Goal: Task Accomplishment & Management: Complete application form

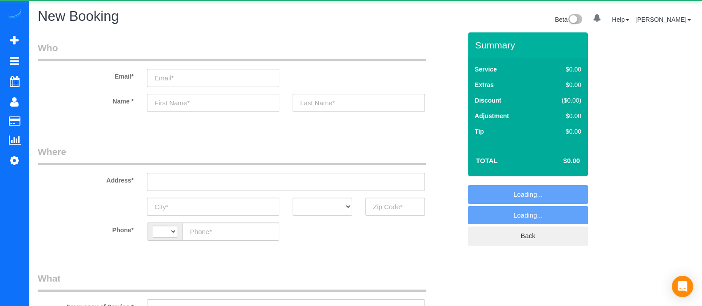
select select "object:973"
select select "string:[GEOGRAPHIC_DATA]"
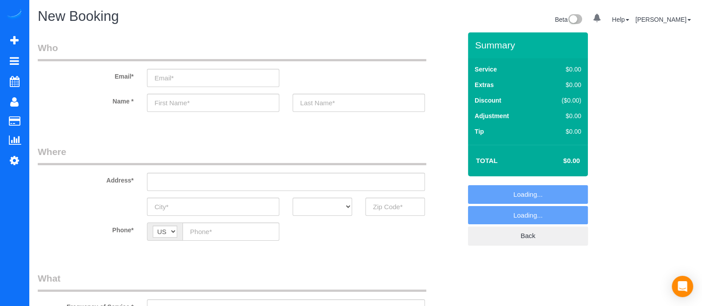
select select "object:1363"
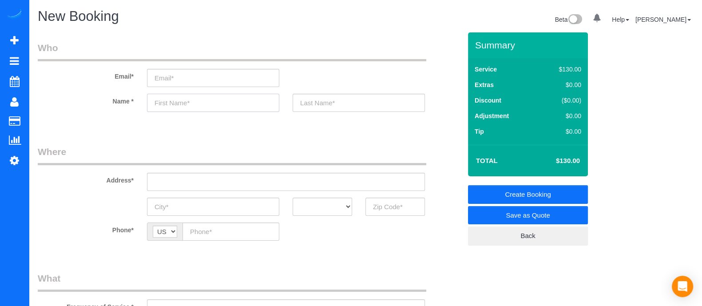
click at [207, 107] on input "text" at bounding box center [213, 103] width 132 height 18
click at [209, 107] on input "text" at bounding box center [213, 103] width 132 height 18
click at [375, 207] on input "text" at bounding box center [394, 207] width 59 height 18
type input "3"
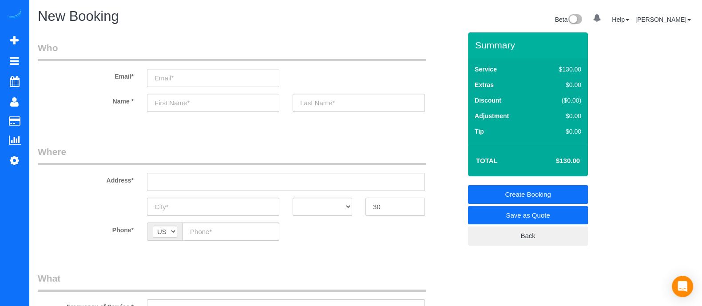
type input "3"
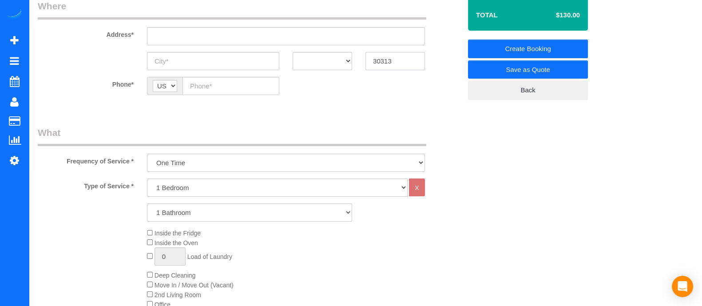
scroll to position [156, 0]
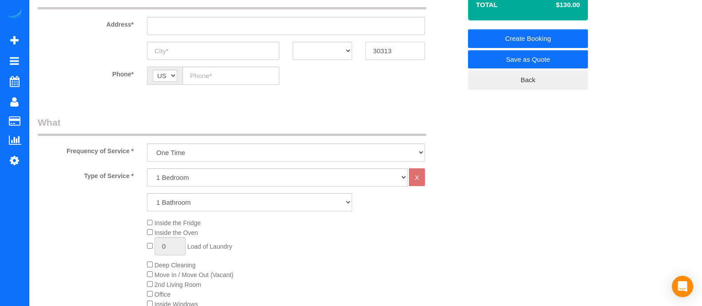
type input "30313"
click at [178, 178] on select "1 Bedroom 2 Bedrooms 3 Bedrooms 4 Bedrooms 5 Bedrooms 6 Bedrooms" at bounding box center [277, 177] width 261 height 18
select select "3"
click at [147, 168] on select "1 Bedroom 2 Bedrooms 3 Bedrooms 4 Bedrooms 5 Bedrooms 6 Bedrooms" at bounding box center [277, 177] width 261 height 18
click at [178, 199] on select "1 Bathroom 2 Bathrooms 3 Bathrooms 4 Bathrooms 5 Bathrooms 6 Bathrooms" at bounding box center [249, 202] width 205 height 18
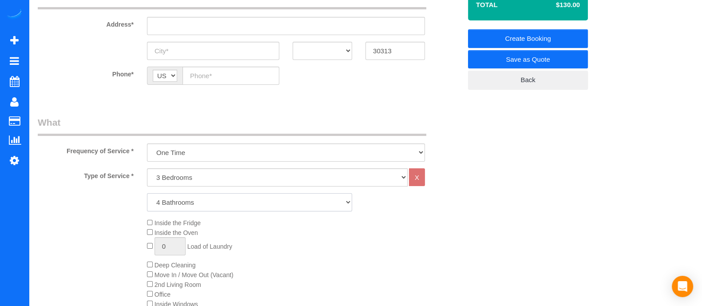
click at [147, 193] on select "1 Bathroom 2 Bathrooms 3 Bathrooms 4 Bathrooms 5 Bathrooms 6 Bathrooms" at bounding box center [249, 202] width 205 height 18
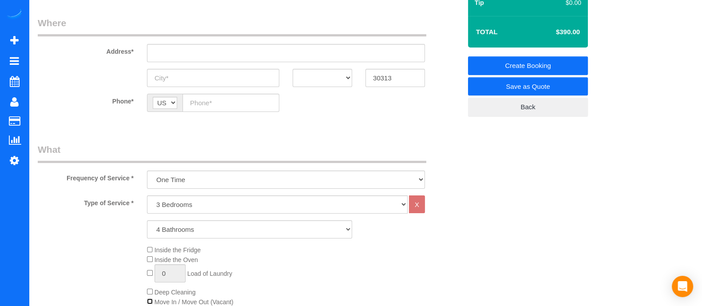
scroll to position [131, 0]
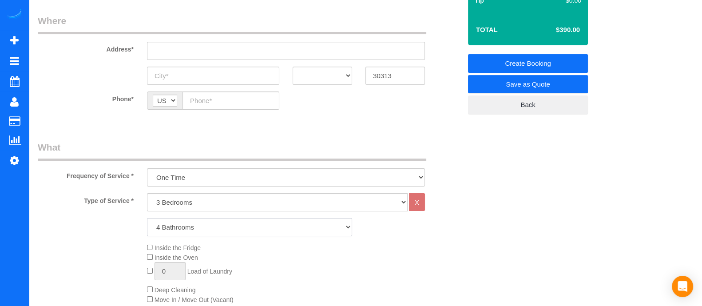
click at [211, 225] on select "1 Bathroom 2 Bathrooms 3 Bathrooms 4 Bathrooms 5 Bathrooms 6 Bathrooms" at bounding box center [249, 227] width 205 height 18
click at [147, 218] on select "1 Bathroom 2 Bathrooms 3 Bathrooms 4 Bathrooms 5 Bathrooms 6 Bathrooms" at bounding box center [249, 227] width 205 height 18
click at [174, 226] on select "1 Bathroom 2 Bathrooms 3 Bathrooms 4 Bathrooms 5 Bathrooms 6 Bathrooms" at bounding box center [249, 227] width 205 height 18
click at [147, 218] on select "1 Bathroom 2 Bathrooms 3 Bathrooms 4 Bathrooms 5 Bathrooms 6 Bathrooms" at bounding box center [249, 227] width 205 height 18
drag, startPoint x: 185, startPoint y: 227, endPoint x: 173, endPoint y: 173, distance: 55.5
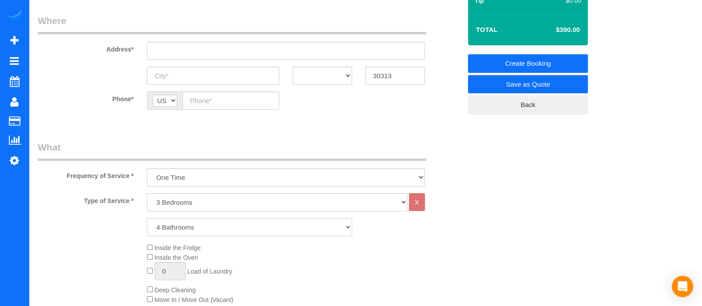
select select "3"
click at [147, 218] on select "1 Bathroom 2 Bathrooms 3 Bathrooms 4 Bathrooms 5 Bathrooms 6 Bathrooms" at bounding box center [249, 227] width 205 height 18
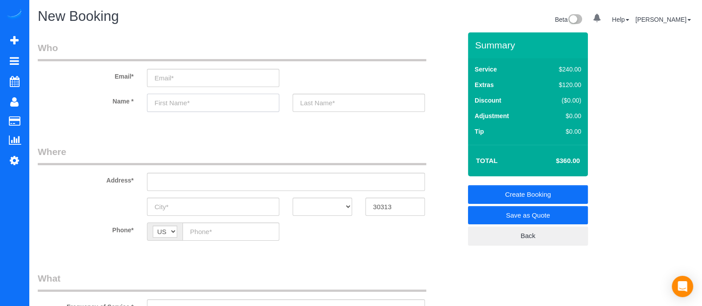
click at [169, 107] on input "text" at bounding box center [213, 103] width 132 height 18
type input "J"
type input "Krupa"
click at [344, 97] on input "text" at bounding box center [359, 103] width 132 height 18
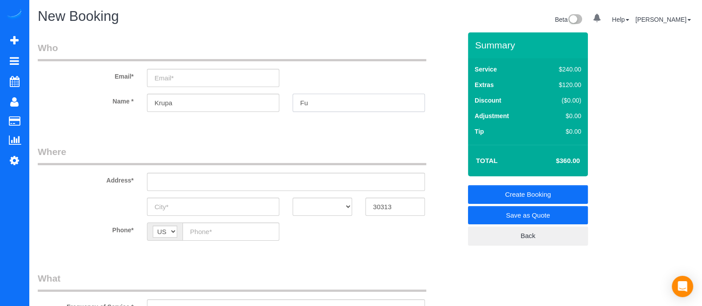
type input "F"
type input "[PERSON_NAME]"
click at [181, 69] on input "email" at bounding box center [213, 78] width 132 height 18
type input "[EMAIL_ADDRESS][DOMAIN_NAME]"
click at [266, 188] on input "text" at bounding box center [286, 182] width 278 height 18
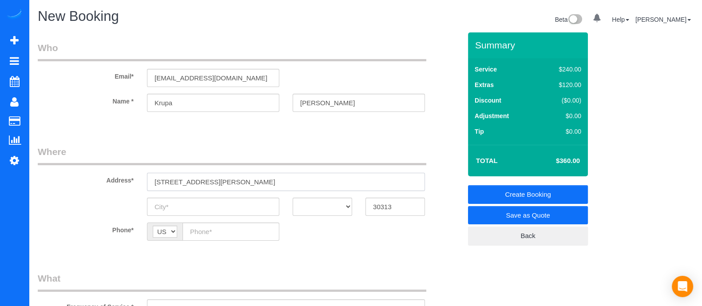
drag, startPoint x: 249, startPoint y: 184, endPoint x: 87, endPoint y: 198, distance: 162.2
click at [87, 198] on sui-booking-address "Address* [STREET_ADDRESS][PERSON_NAME] AK AL AR AZ CA CO CT DC DE [GEOGRAPHIC_D…" at bounding box center [249, 180] width 423 height 71
paste input "[PERSON_NAME][GEOGRAPHIC_DATA][PERSON_NAME], [GEOGRAPHIC_DATA]"
type input "[STREET_ADDRESS][PERSON_NAME]"
click at [233, 210] on input "text" at bounding box center [213, 207] width 132 height 18
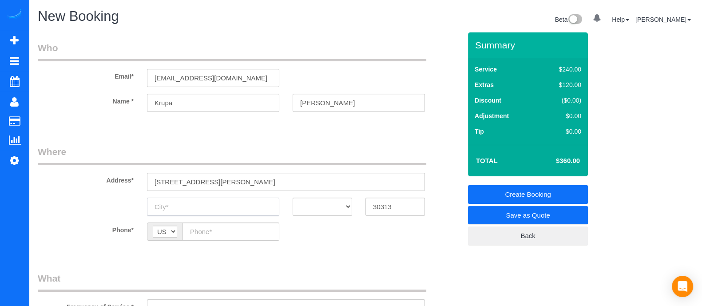
click at [225, 207] on input "text" at bounding box center [213, 207] width 132 height 18
type input "[GEOGRAPHIC_DATA]"
click at [324, 205] on select "AK AL AR AZ CA CO CT DC DE [GEOGRAPHIC_DATA] [GEOGRAPHIC_DATA] HI IA ID IL IN K…" at bounding box center [322, 207] width 59 height 18
select select "GA"
click at [293, 198] on select "AK AL AR AZ CA CO CT DC DE [GEOGRAPHIC_DATA] [GEOGRAPHIC_DATA] HI IA ID IL IN K…" at bounding box center [322, 207] width 59 height 18
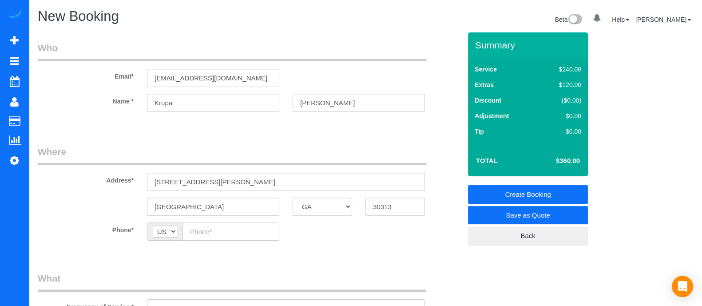
paste input "[PHONE_NUMBER]"
click at [200, 233] on input "[PHONE_NUMBER]" at bounding box center [230, 231] width 97 height 18
type input "[PHONE_NUMBER]"
drag, startPoint x: 182, startPoint y: 107, endPoint x: 93, endPoint y: 132, distance: 92.1
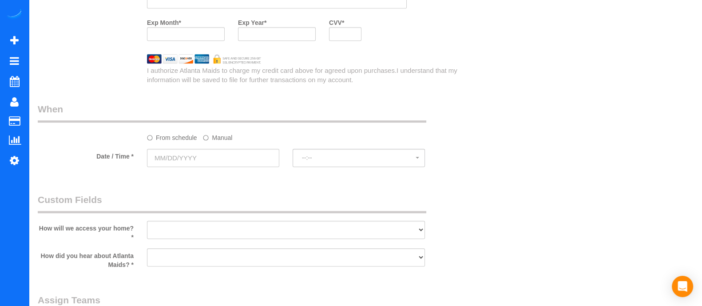
scroll to position [807, 0]
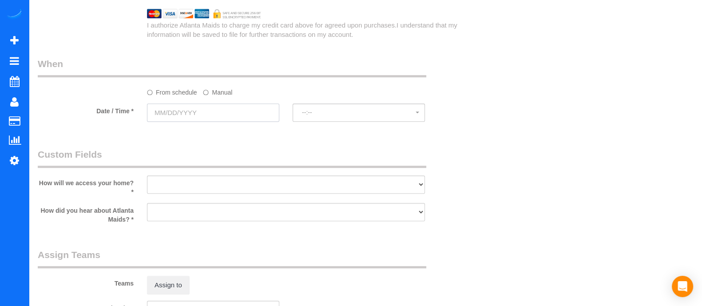
click at [265, 119] on input "text" at bounding box center [213, 112] width 132 height 18
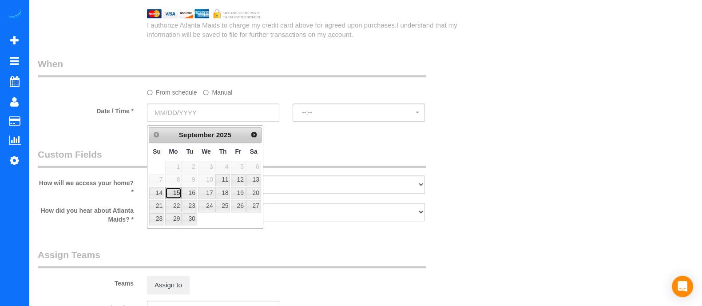
click at [175, 190] on link "15" at bounding box center [173, 193] width 16 height 12
type input "[DATE]"
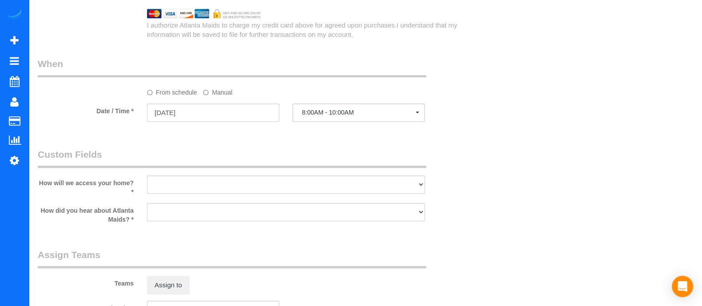
select select "spot1"
drag, startPoint x: 400, startPoint y: 180, endPoint x: 239, endPoint y: 231, distance: 169.5
click at [239, 230] on fieldset "Custom Fields How will we access your home? * I will leave a key I will provide…" at bounding box center [249, 189] width 423 height 83
select select "number:2"
click at [147, 178] on select "I will leave a key I will provide an access code Someone will be home Go to apa…" at bounding box center [286, 184] width 278 height 18
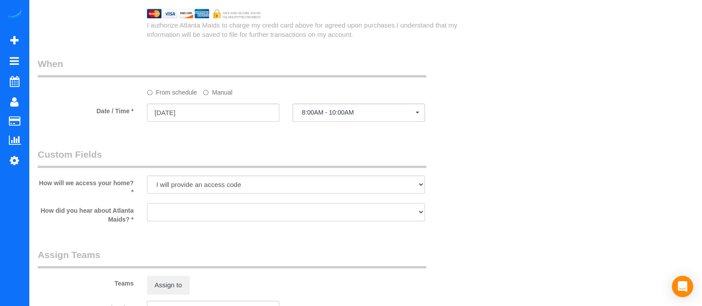
click at [413, 218] on select "Google Yelp From a friend Social media Other" at bounding box center [286, 212] width 278 height 18
select select "number:6"
click at [147, 206] on select "Google Yelp From a friend Social media Other" at bounding box center [286, 212] width 278 height 18
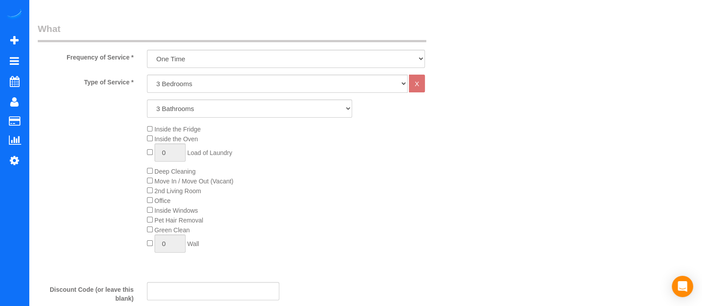
scroll to position [0, 0]
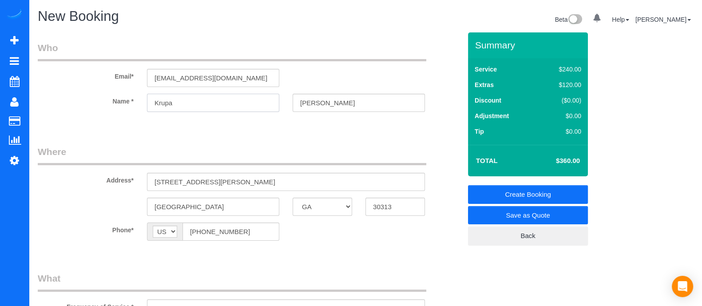
drag, startPoint x: 187, startPoint y: 107, endPoint x: 105, endPoint y: 103, distance: 82.2
click at [105, 103] on div "Name * [GEOGRAPHIC_DATA][PERSON_NAME][GEOGRAPHIC_DATA]" at bounding box center [249, 103] width 437 height 18
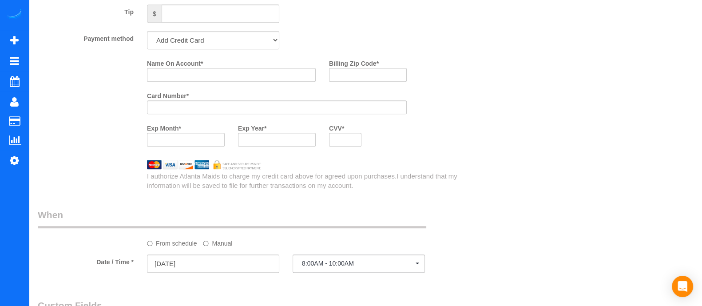
scroll to position [663, 0]
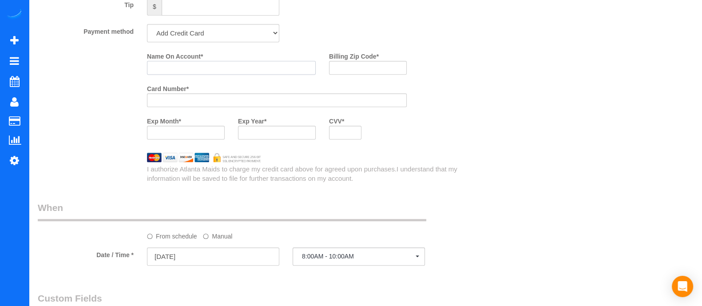
paste input "Krupa"
click at [189, 71] on input "Krupa" at bounding box center [231, 68] width 169 height 14
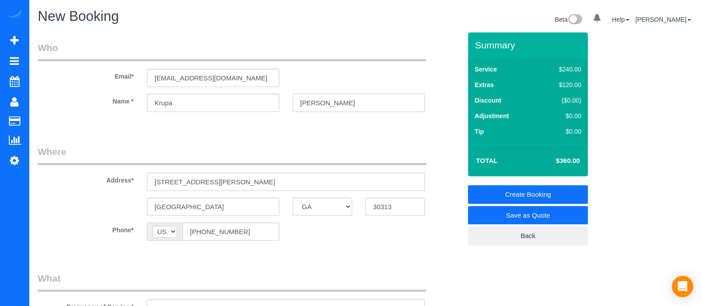
drag, startPoint x: 332, startPoint y: 104, endPoint x: 266, endPoint y: 109, distance: 65.9
click at [266, 109] on div "Name * [GEOGRAPHIC_DATA][PERSON_NAME][GEOGRAPHIC_DATA]" at bounding box center [249, 103] width 437 height 18
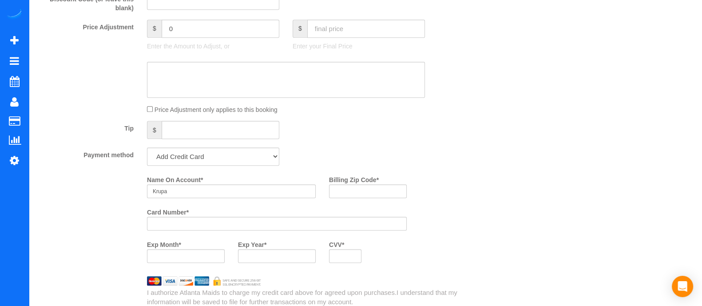
scroll to position [542, 0]
click at [186, 190] on input "Krupa" at bounding box center [231, 189] width 169 height 14
paste input "[PERSON_NAME]"
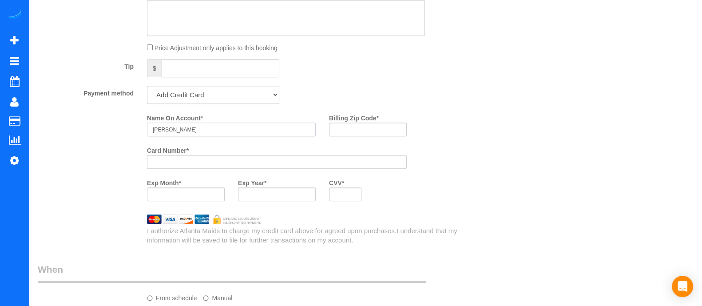
scroll to position [586, 0]
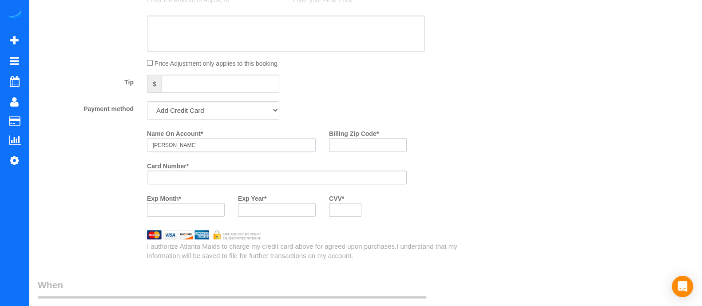
type input "[PERSON_NAME]"
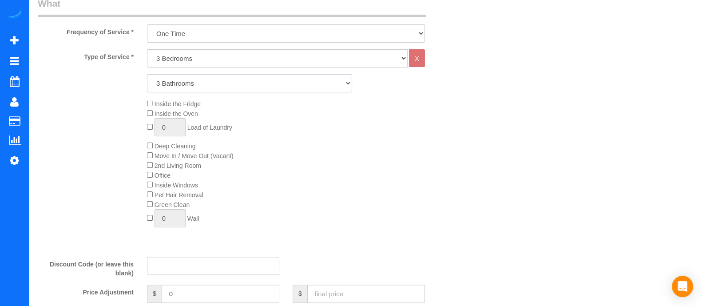
scroll to position [306, 0]
click at [335, 81] on select "1 Bathroom 2 Bathrooms 3 Bathrooms 4 Bathrooms 5 Bathrooms 6 Bathrooms" at bounding box center [249, 84] width 205 height 18
select select "4"
click at [147, 75] on select "1 Bathroom 2 Bathrooms 3 Bathrooms 4 Bathrooms 5 Bathrooms 6 Bathrooms" at bounding box center [249, 84] width 205 height 18
click at [350, 295] on input "text" at bounding box center [366, 294] width 118 height 18
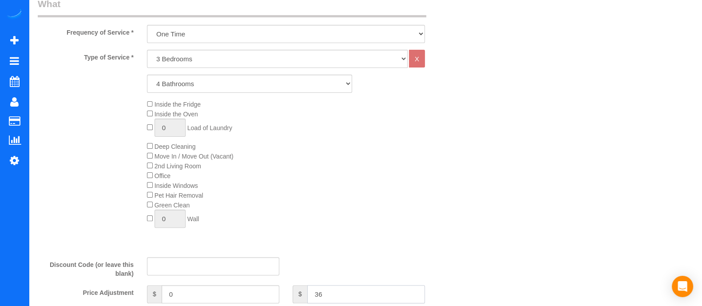
type input "360"
type input "-30"
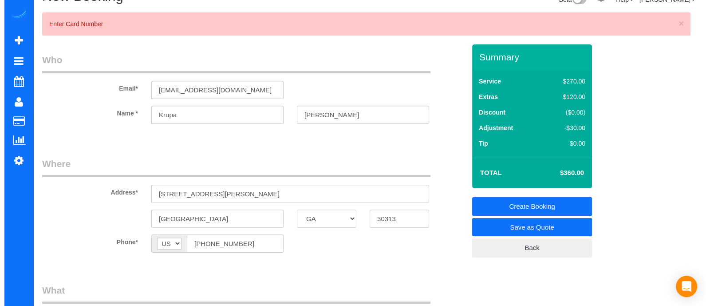
scroll to position [0, 0]
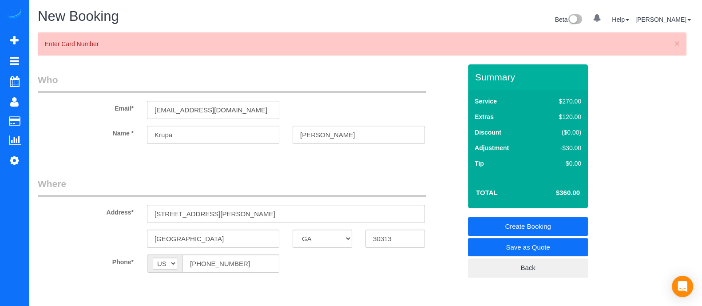
click at [491, 244] on link "Save as Quote" at bounding box center [528, 247] width 120 height 19
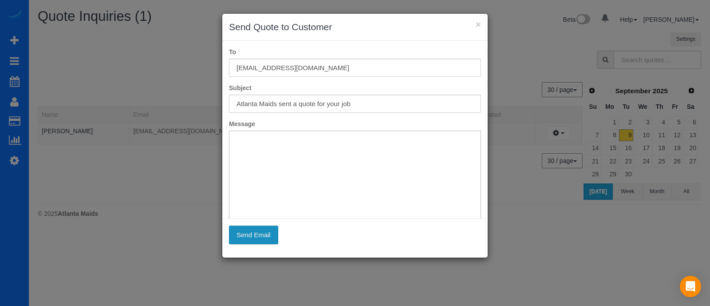
click at [254, 235] on button "Send Email" at bounding box center [253, 235] width 49 height 19
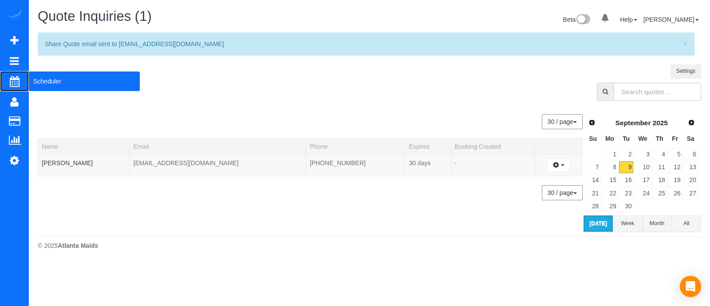
click at [48, 86] on span "Scheduler" at bounding box center [84, 81] width 111 height 20
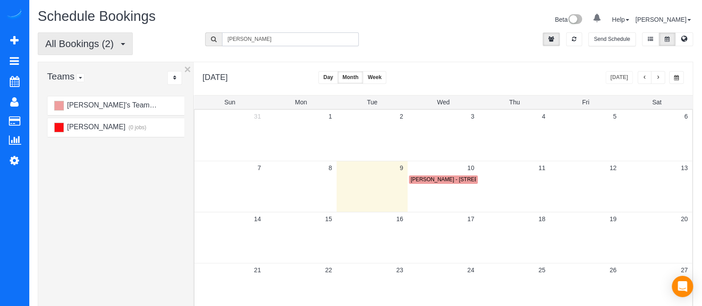
drag, startPoint x: 260, startPoint y: 40, endPoint x: 130, endPoint y: 53, distance: 130.7
click at [130, 53] on div "All Bookings (2) All Bookings Unassigned Bookings Recurring Bookings New Custom…" at bounding box center [365, 46] width 669 height 29
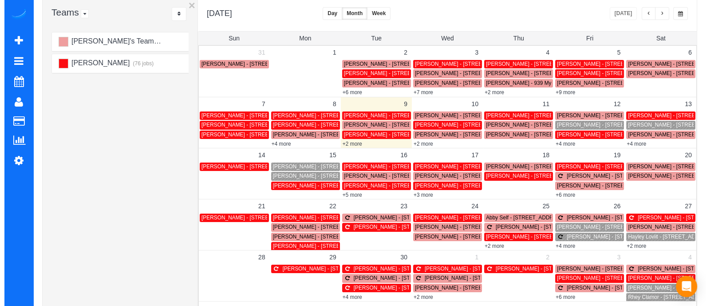
scroll to position [63, 0]
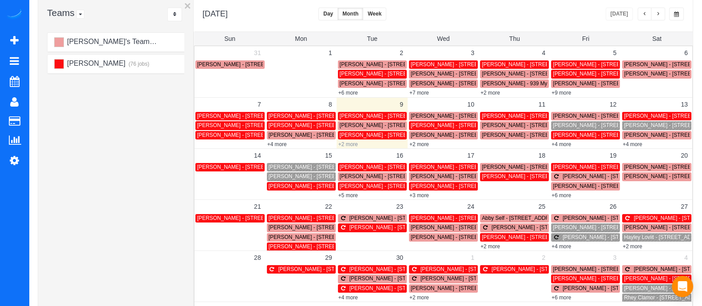
click at [349, 142] on link "+2 more" at bounding box center [348, 144] width 20 height 6
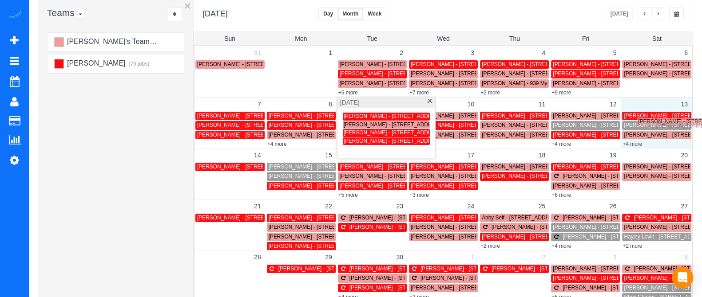
drag, startPoint x: 364, startPoint y: 151, endPoint x: 657, endPoint y: 124, distance: 293.8
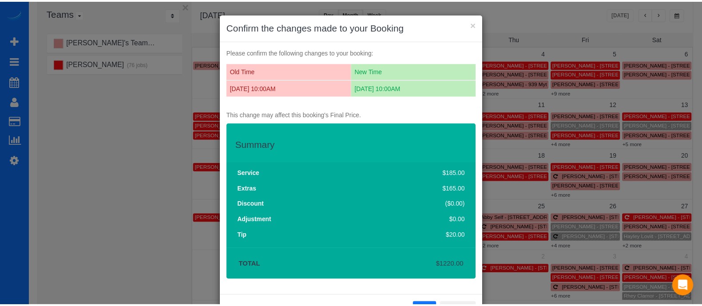
scroll to position [35, 0]
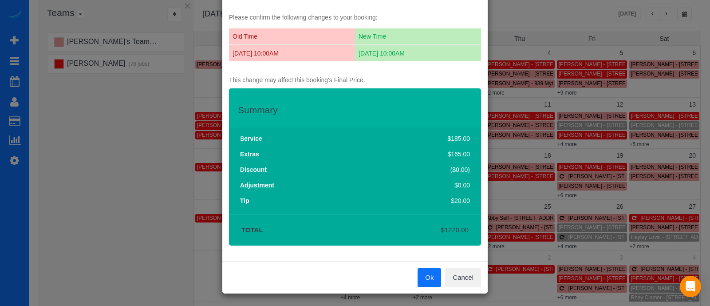
click at [423, 277] on button "Ok" at bounding box center [430, 277] width 24 height 19
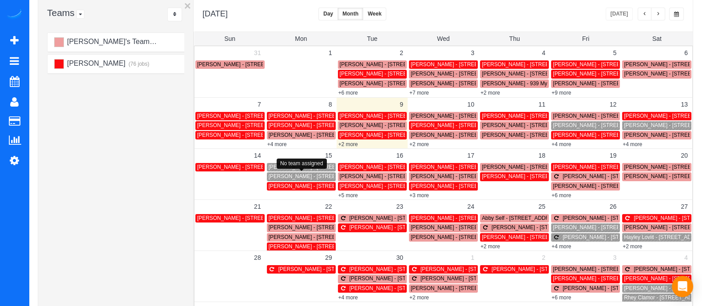
click at [292, 177] on span "[PERSON_NAME] - [STREET_ADDRESS][PERSON_NAME]" at bounding box center [341, 176] width 144 height 6
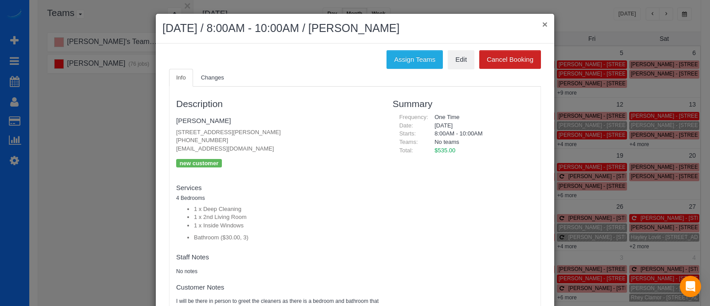
click at [541, 24] on div "× [DATE] / 8:00AM - 10:00AM / [PERSON_NAME]" at bounding box center [355, 29] width 399 height 30
click at [542, 24] on button "×" at bounding box center [544, 24] width 5 height 9
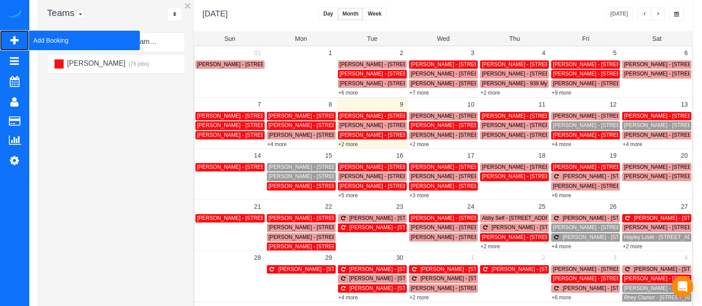
click at [56, 32] on span "Add Booking" at bounding box center [84, 40] width 111 height 20
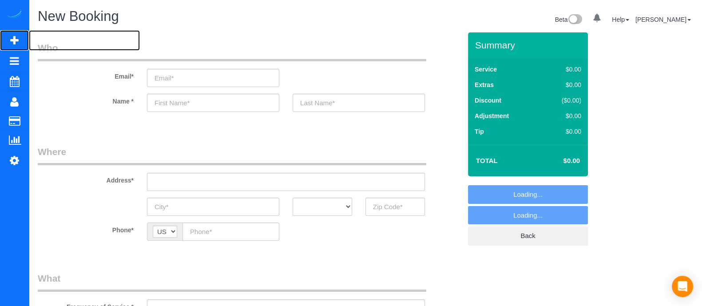
select select "object:2260"
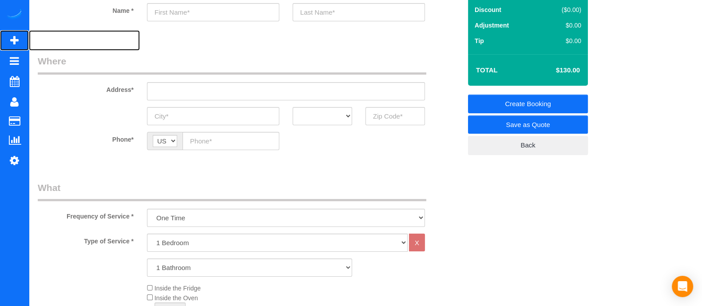
scroll to position [151, 0]
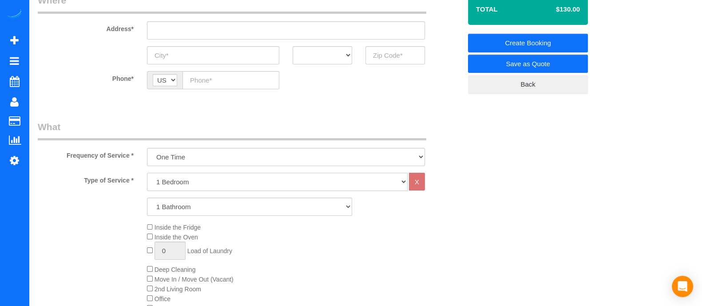
click at [166, 174] on select "1 Bedroom 2 Bedrooms 3 Bedrooms 4 Bedrooms 5 Bedrooms 6 Bedrooms" at bounding box center [277, 182] width 261 height 18
select select "2"
click at [147, 173] on select "1 Bedroom 2 Bedrooms 3 Bedrooms 4 Bedrooms 5 Bedrooms 6 Bedrooms" at bounding box center [277, 182] width 261 height 18
drag, startPoint x: 183, startPoint y: 205, endPoint x: 185, endPoint y: 227, distance: 22.3
click at [185, 227] on div "Type of Service * 1 Bedroom 2 Bedrooms 3 Bedrooms 4 Bedrooms 5 Bedrooms 6 Bedro…" at bounding box center [249, 273] width 423 height 200
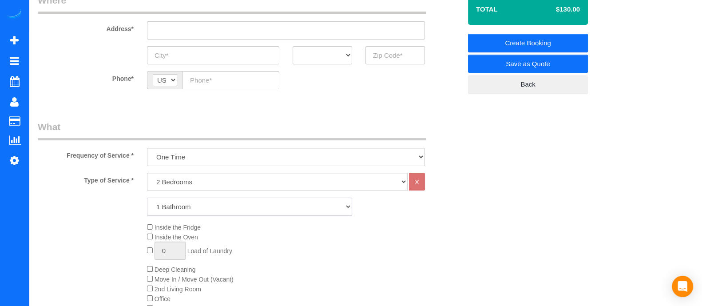
select select "2"
click at [147, 198] on select "1 Bathroom 2 Bathrooms 3 Bathrooms 4 Bathrooms 5 Bathrooms 6 Bathrooms" at bounding box center [249, 207] width 205 height 18
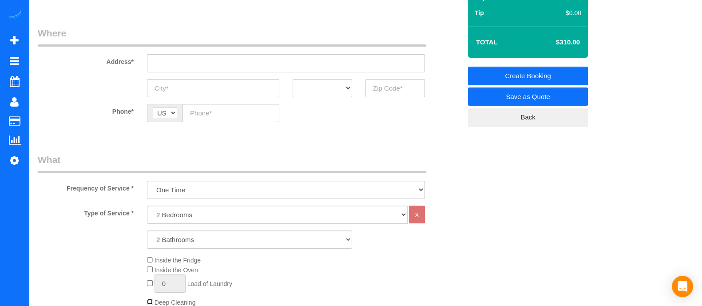
scroll to position [282, 0]
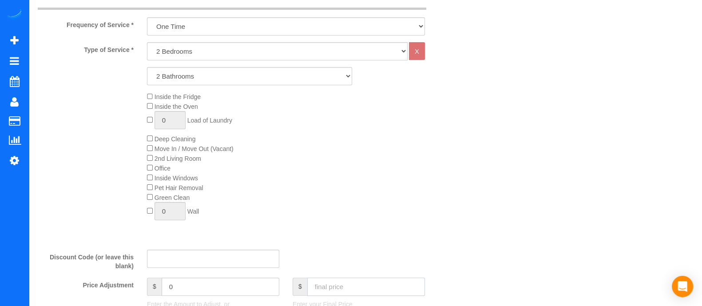
click at [391, 283] on input "text" at bounding box center [366, 286] width 118 height 18
type input "370"
type input "60"
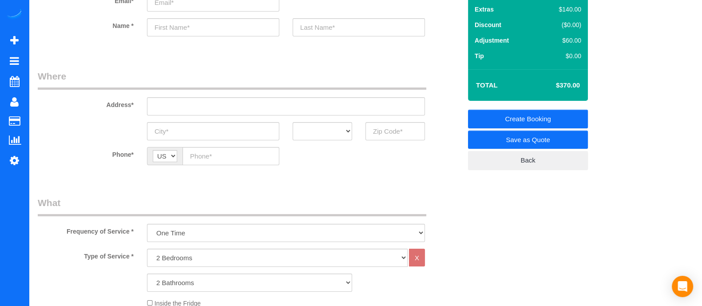
scroll to position [0, 0]
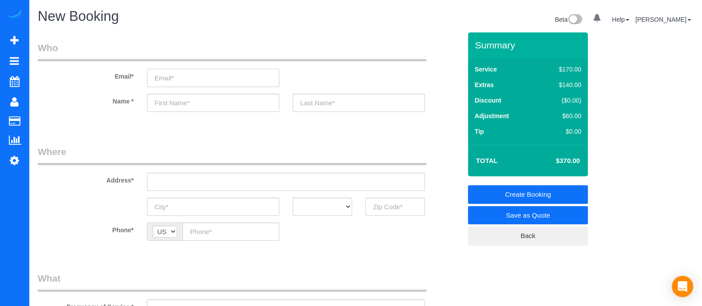
click at [211, 82] on input "email" at bounding box center [213, 78] width 132 height 18
click at [206, 96] on input "text" at bounding box center [213, 103] width 132 height 18
type input "[PERSON_NAME]"
click at [322, 103] on input "text" at bounding box center [359, 103] width 132 height 18
click at [305, 101] on input "ZanWhervin" at bounding box center [359, 103] width 132 height 18
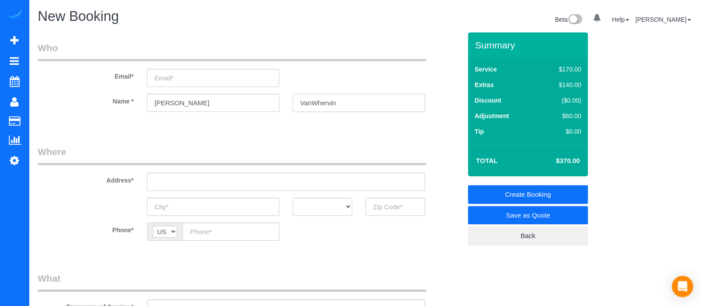
type input "VanWhervin"
click at [224, 72] on input "email" at bounding box center [213, 78] width 132 height 18
paste input "[STREET_ADDRESS]"
click at [355, 114] on sui-booking-customer "Email* [EMAIL_ADDRESS] [STREET_ADDRESS] Name * [PERSON_NAME]" at bounding box center [249, 80] width 423 height 79
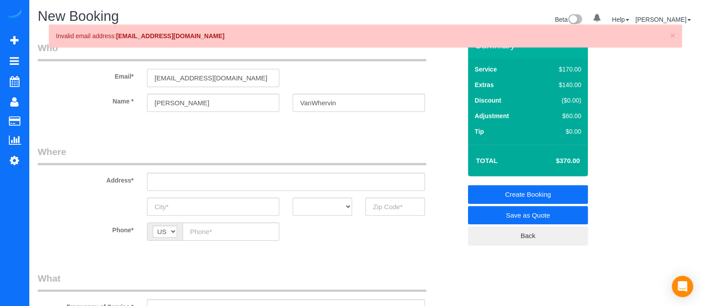
type input "[EMAIL_ADDRESS][DOMAIN_NAME]"
click at [278, 187] on input "text" at bounding box center [286, 182] width 278 height 18
paste input "[STREET_ADDRESS]"
type input "[STREET_ADDRESS]"
click at [249, 203] on input "text" at bounding box center [213, 207] width 132 height 18
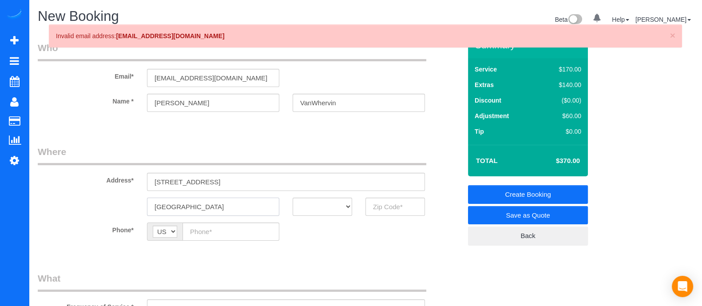
type input "[GEOGRAPHIC_DATA]"
drag, startPoint x: 324, startPoint y: 203, endPoint x: 322, endPoint y: 84, distance: 119.0
select select "GA"
click at [293, 198] on select "AK AL AR AZ CA CO CT DC DE [GEOGRAPHIC_DATA] [GEOGRAPHIC_DATA] HI IA ID IL IN K…" at bounding box center [322, 207] width 59 height 18
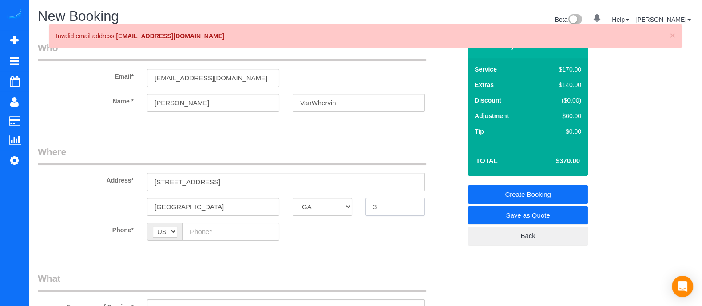
click at [388, 209] on input "3" at bounding box center [394, 207] width 59 height 18
type input "30308"
paste input "[PHONE_NUMBER]"
click at [212, 230] on input "[PHONE_NUMBER]" at bounding box center [230, 231] width 97 height 18
type input "[PHONE_NUMBER]"
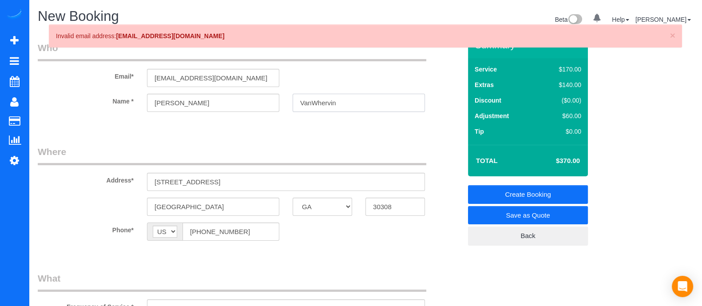
click at [340, 105] on input "VanWhervin" at bounding box center [359, 103] width 132 height 18
drag, startPoint x: 178, startPoint y: 106, endPoint x: 128, endPoint y: 109, distance: 49.8
click at [128, 109] on div "Name * [PERSON_NAME]" at bounding box center [249, 103] width 437 height 18
click at [360, 97] on input "VanWhervin" at bounding box center [359, 103] width 132 height 18
drag, startPoint x: 340, startPoint y: 101, endPoint x: 277, endPoint y: 104, distance: 62.2
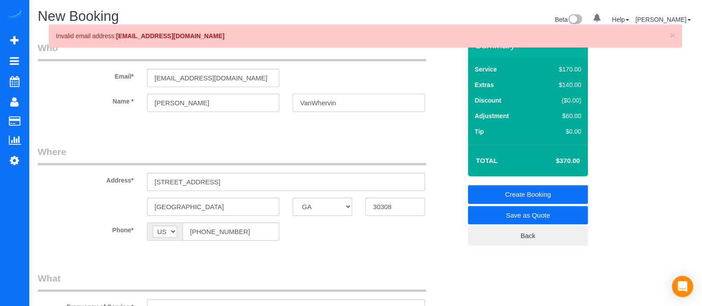
click at [277, 104] on div "Name * [PERSON_NAME]" at bounding box center [249, 103] width 437 height 18
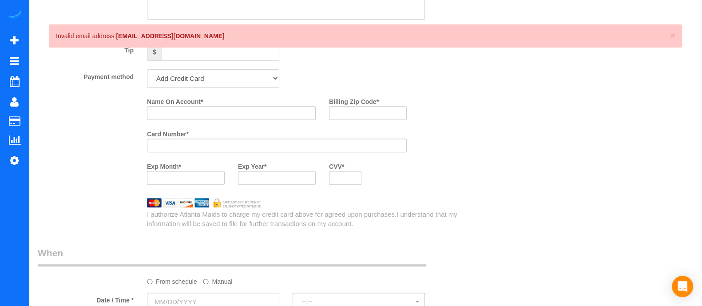
scroll to position [609, 0]
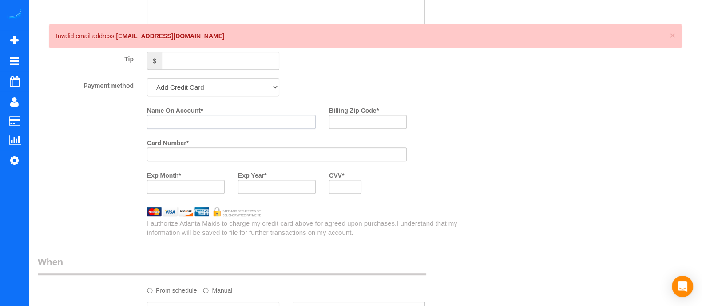
click at [291, 125] on input "Name On Account *" at bounding box center [231, 122] width 169 height 14
paste input "VanWhervin"
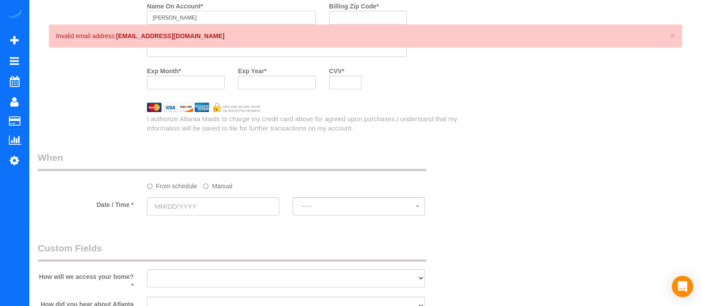
scroll to position [715, 0]
type input "[PERSON_NAME]"
click at [208, 205] on input "text" at bounding box center [213, 205] width 132 height 18
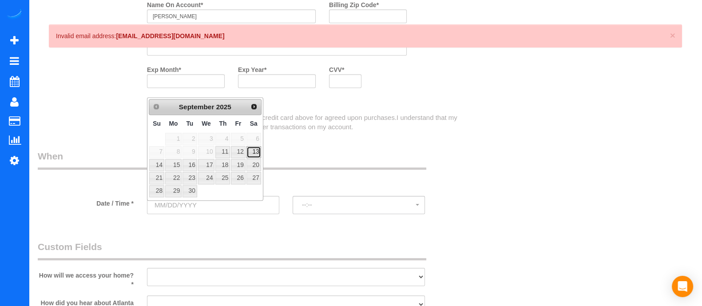
click at [254, 152] on link "13" at bounding box center [253, 152] width 15 height 12
type input "[DATE]"
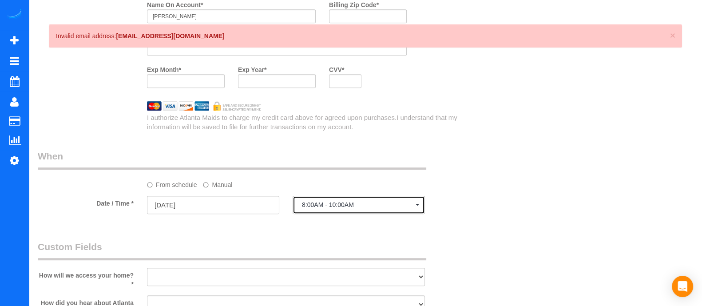
click at [309, 207] on span "8:00AM - 10:00AM" at bounding box center [359, 204] width 114 height 7
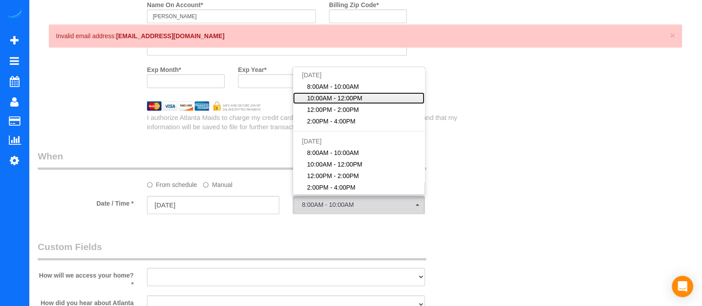
click at [358, 103] on span "10:00AM - 12:00PM" at bounding box center [334, 98] width 55 height 9
select select "spot20"
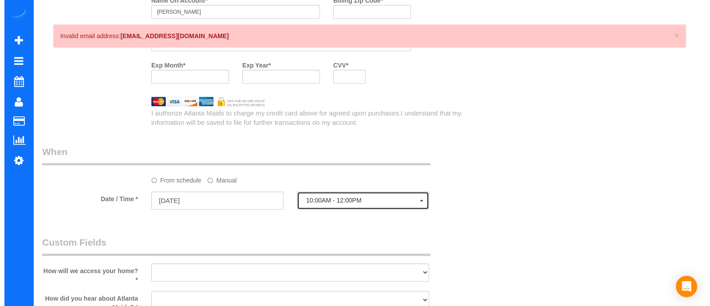
scroll to position [0, 0]
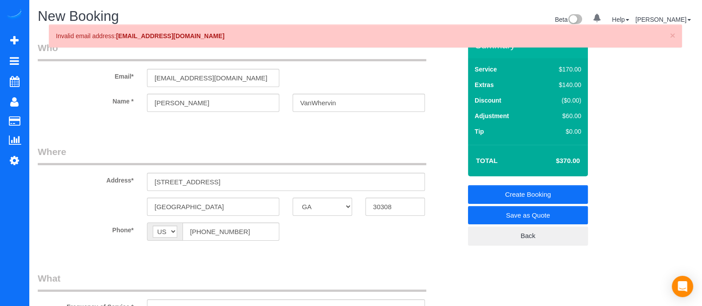
click at [539, 211] on link "Save as Quote" at bounding box center [528, 215] width 120 height 19
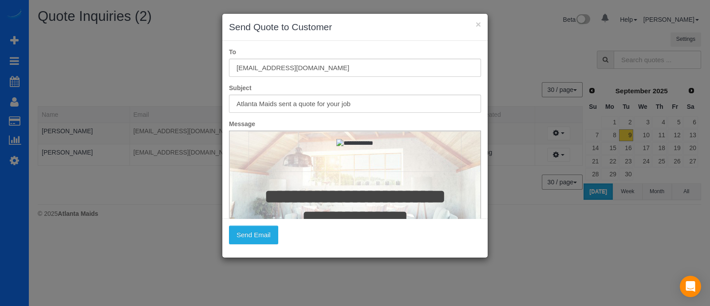
scroll to position [67, 0]
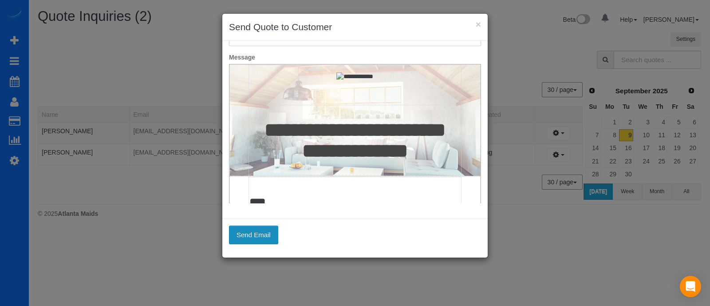
click at [263, 228] on button "Send Email" at bounding box center [253, 235] width 49 height 19
